Goal: Find contact information: Obtain details needed to contact an individual or organization

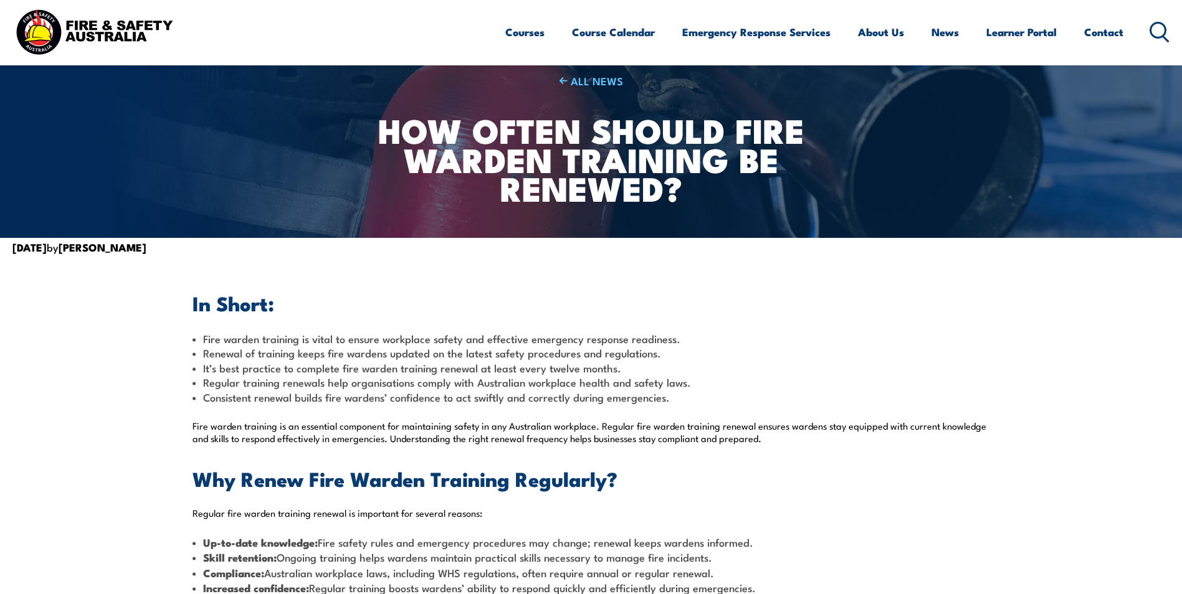
scroll to position [125, 0]
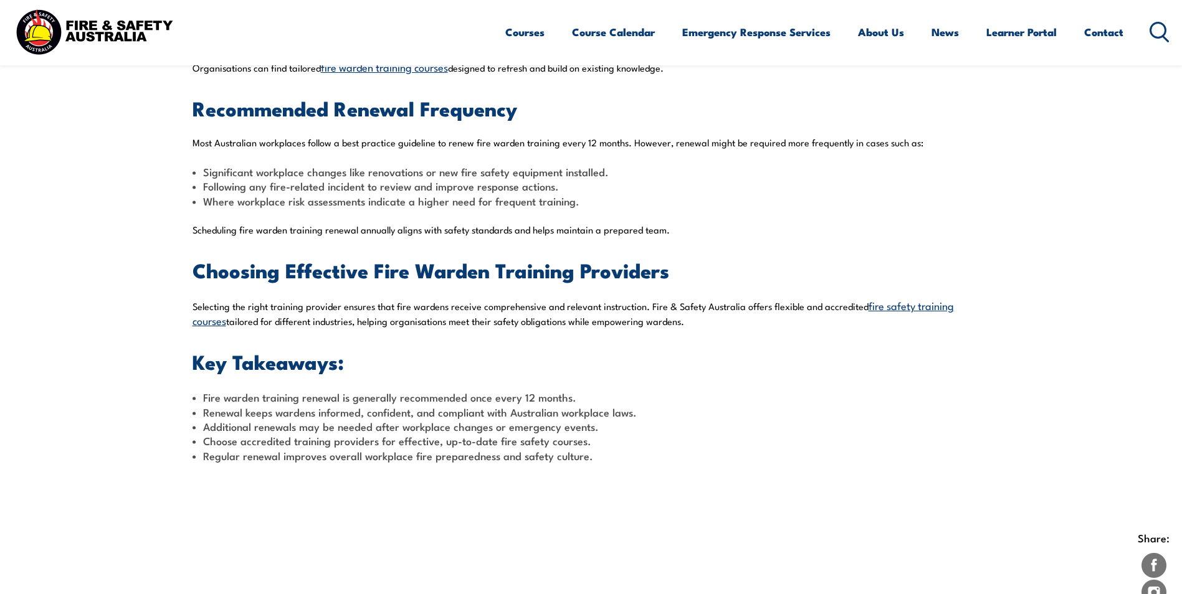
scroll to position [498, 0]
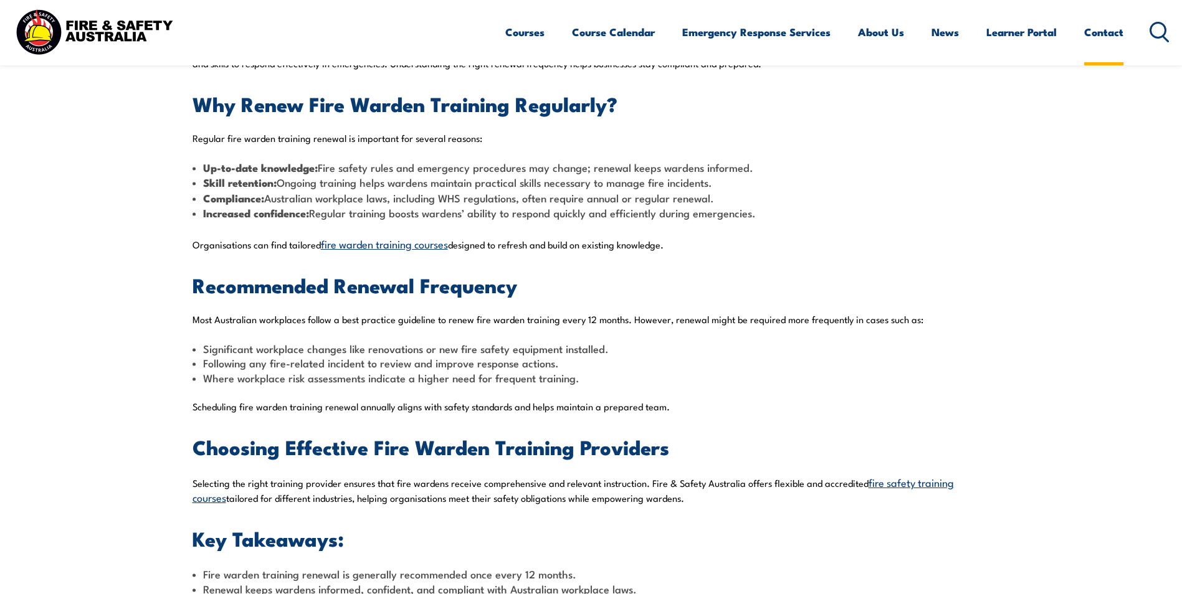
click at [1112, 48] on link "Contact" at bounding box center [1103, 32] width 39 height 33
click at [1109, 32] on link "Contact" at bounding box center [1103, 32] width 39 height 33
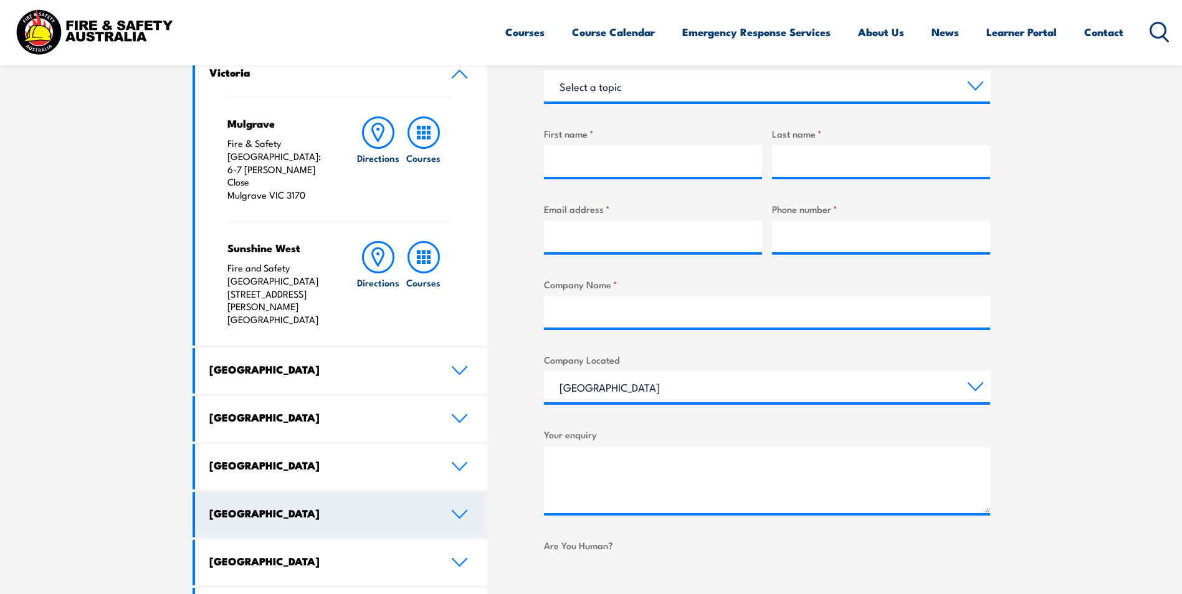
scroll to position [561, 0]
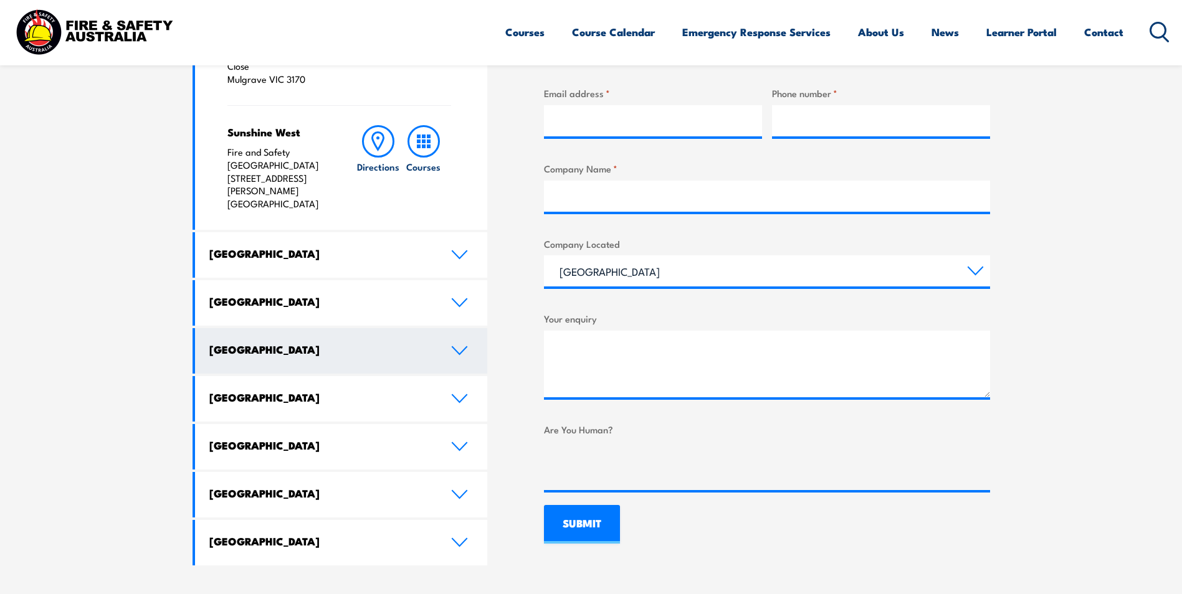
click at [450, 328] on link "[GEOGRAPHIC_DATA]" at bounding box center [341, 350] width 293 height 45
